Goal: Transaction & Acquisition: Purchase product/service

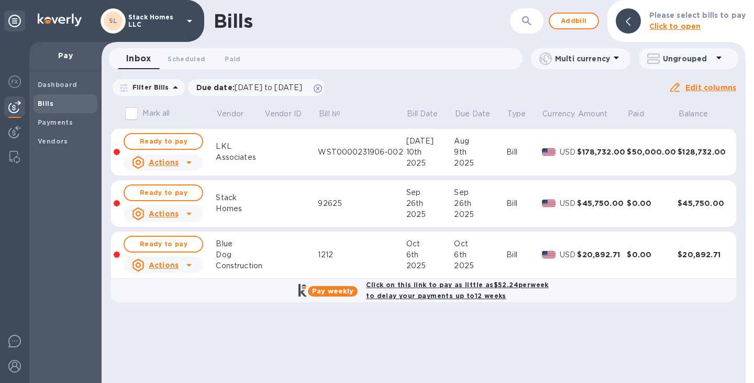
click at [313, 244] on td at bounding box center [291, 254] width 54 height 47
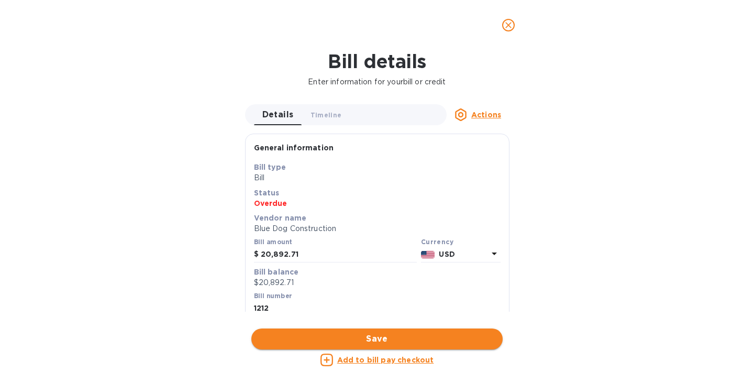
click at [371, 336] on span "Save" at bounding box center [377, 339] width 235 height 13
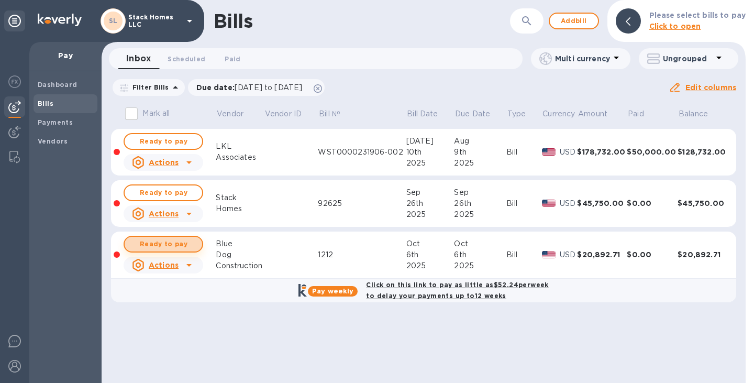
click at [193, 246] on span "Ready to pay" at bounding box center [163, 244] width 61 height 13
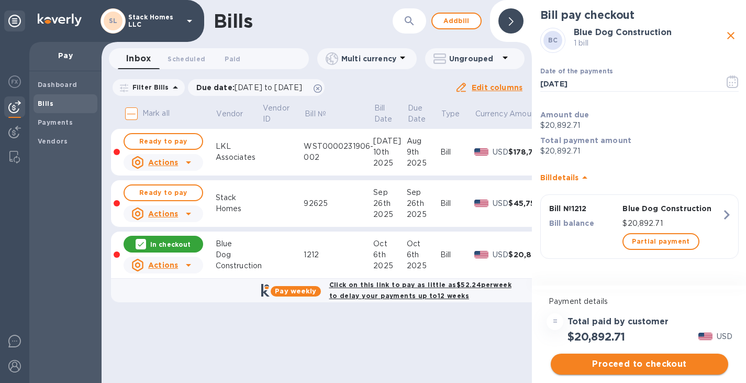
click at [651, 370] on span "Proceed to checkout" at bounding box center [639, 364] width 161 height 13
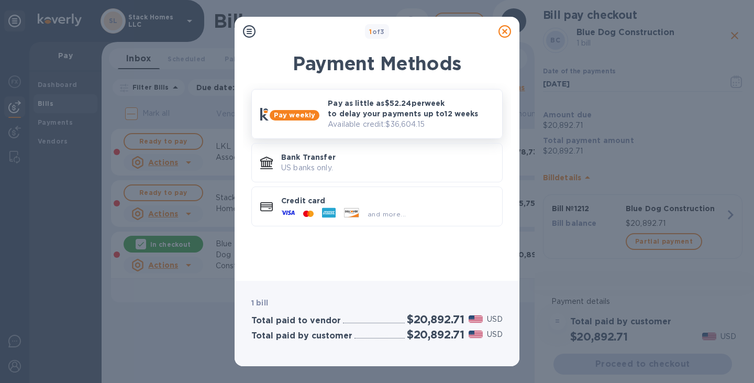
click at [431, 106] on p "Pay as little as $52.24 per week to delay your payments up to 12 weeks" at bounding box center [411, 108] width 166 height 21
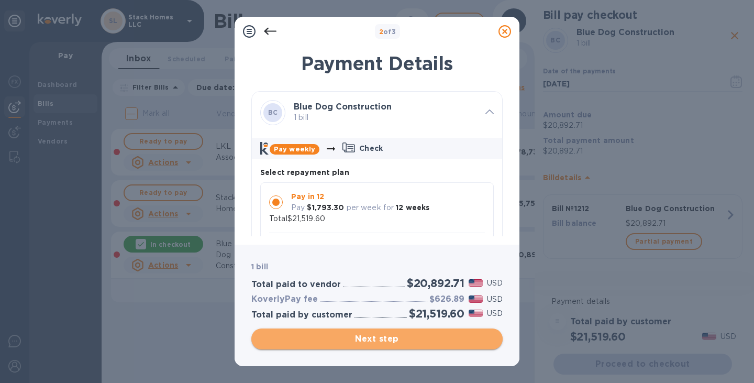
click at [383, 344] on span "Next step" at bounding box center [377, 339] width 235 height 13
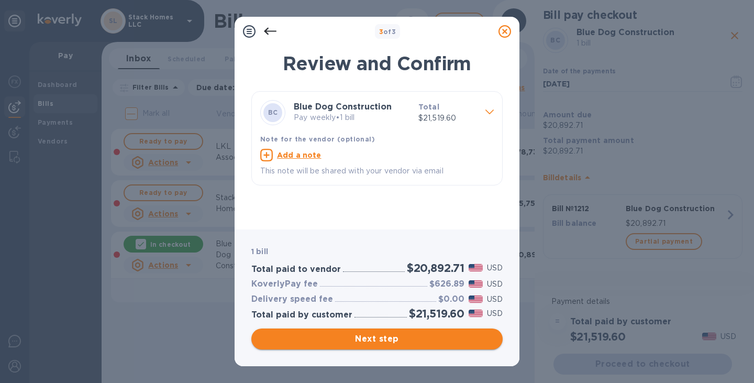
drag, startPoint x: 383, startPoint y: 344, endPoint x: 344, endPoint y: 335, distance: 39.8
click at [344, 335] on span "Next step" at bounding box center [377, 339] width 235 height 13
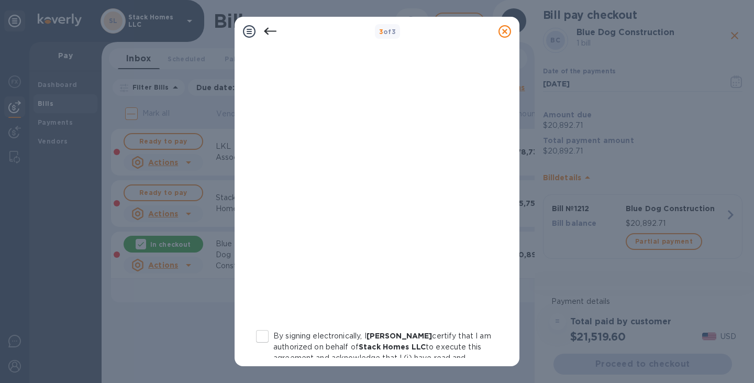
scroll to position [202, 0]
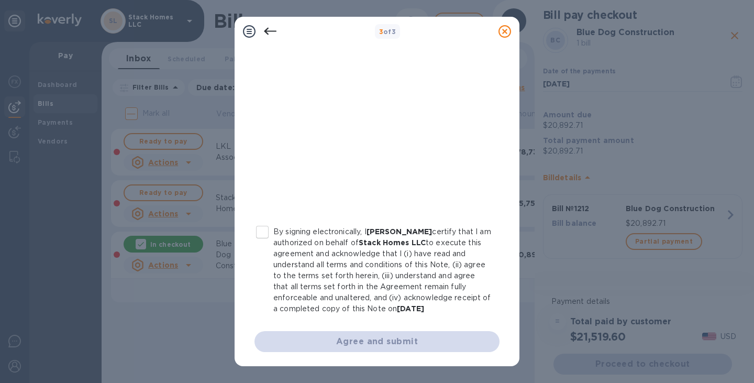
click at [266, 230] on input "By signing electronically, I [PERSON_NAME] certify that I am authorized on beha…" at bounding box center [262, 232] width 22 height 22
checkbox input "true"
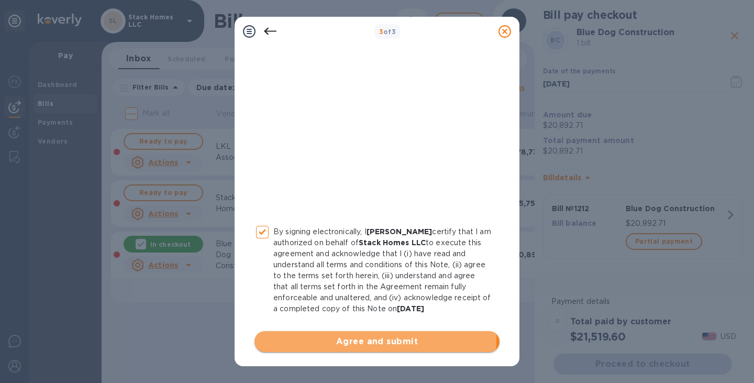
click at [310, 338] on span "Agree and submit" at bounding box center [377, 341] width 228 height 13
